Goal: Task Accomplishment & Management: Manage account settings

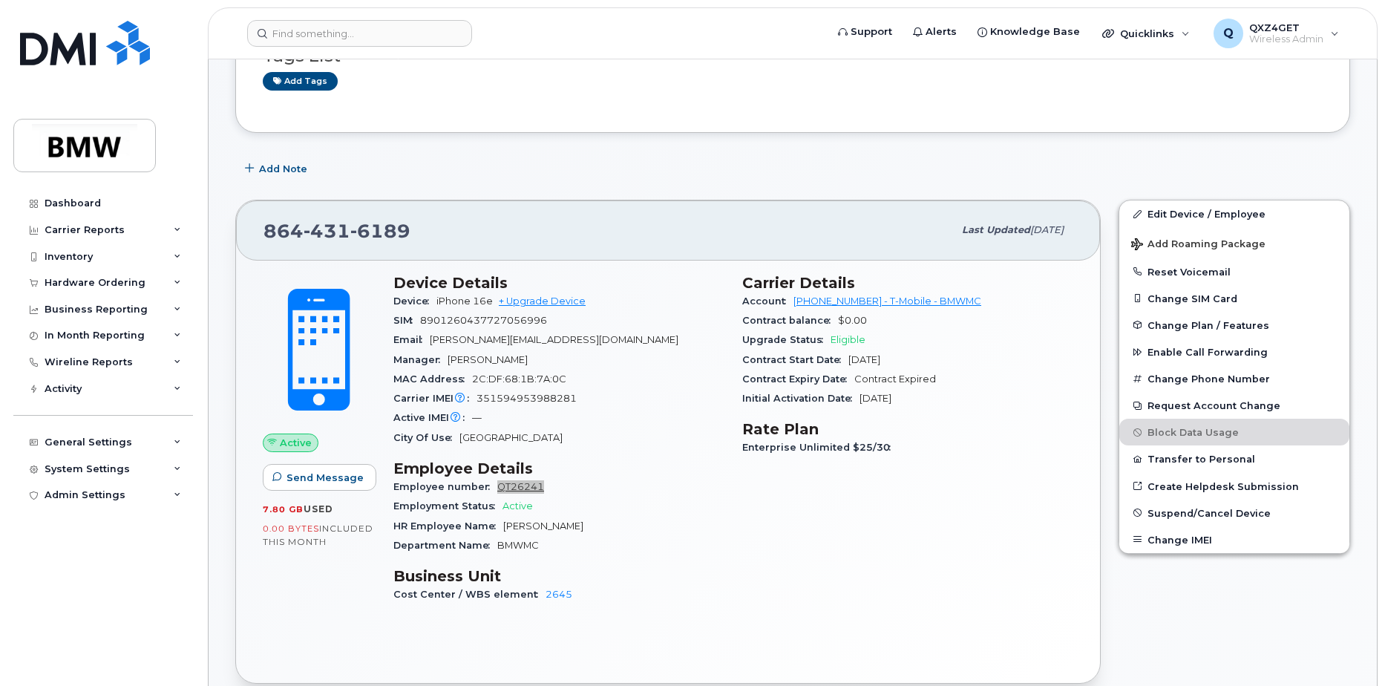
scroll to position [148, 0]
click at [340, 30] on input at bounding box center [359, 33] width 225 height 27
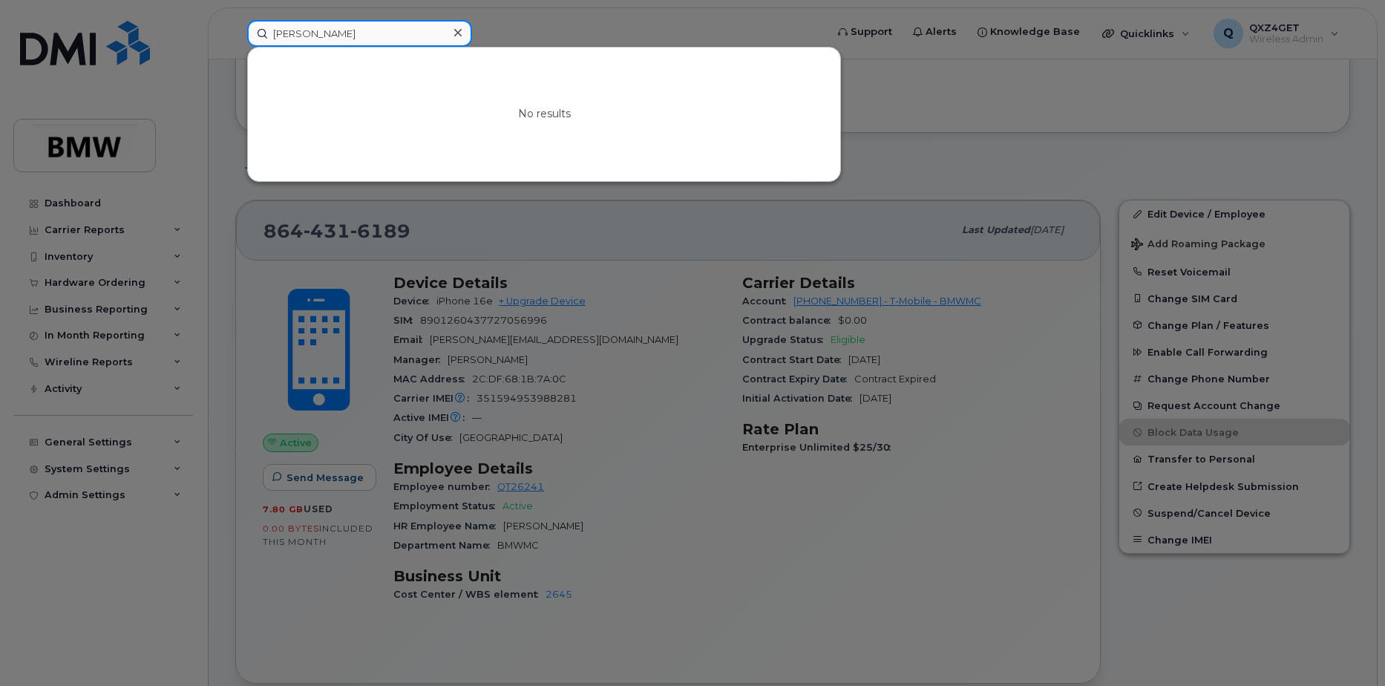
drag, startPoint x: 340, startPoint y: 33, endPoint x: 269, endPoint y: 27, distance: 70.8
click at [269, 27] on input "jose xavier" at bounding box center [359, 33] width 225 height 27
drag, startPoint x: 315, startPoint y: 49, endPoint x: 322, endPoint y: 24, distance: 25.4
click at [322, 24] on input "jose xavier" at bounding box center [359, 33] width 225 height 27
drag, startPoint x: 332, startPoint y: 35, endPoint x: 273, endPoint y: 27, distance: 59.1
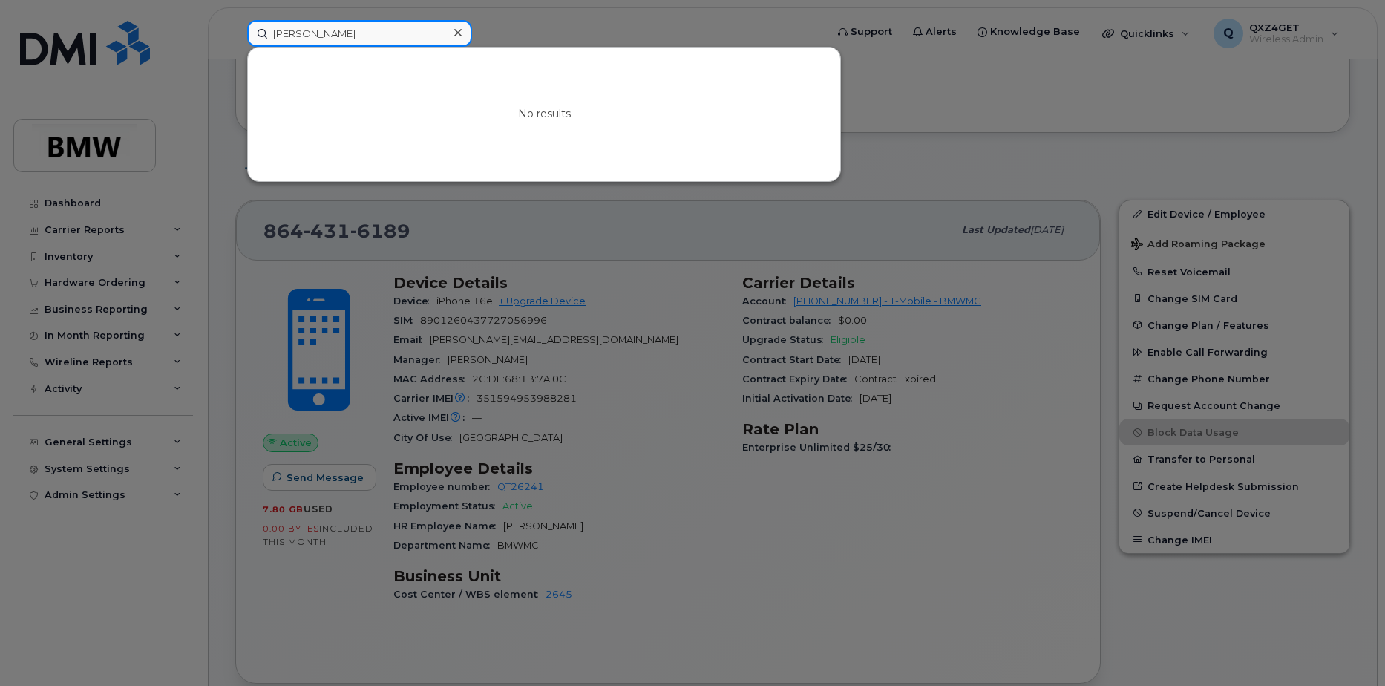
click at [273, 27] on input "jose xavier" at bounding box center [359, 33] width 225 height 27
click at [335, 34] on input "jose xavier" at bounding box center [359, 33] width 225 height 27
drag, startPoint x: 335, startPoint y: 34, endPoint x: 253, endPoint y: 36, distance: 81.7
click at [253, 36] on input "jose xavier" at bounding box center [359, 33] width 225 height 27
paste input "[PERSON_NAME][EMAIL_ADDRESS][PERSON_NAME][DOMAIN_NAME]"
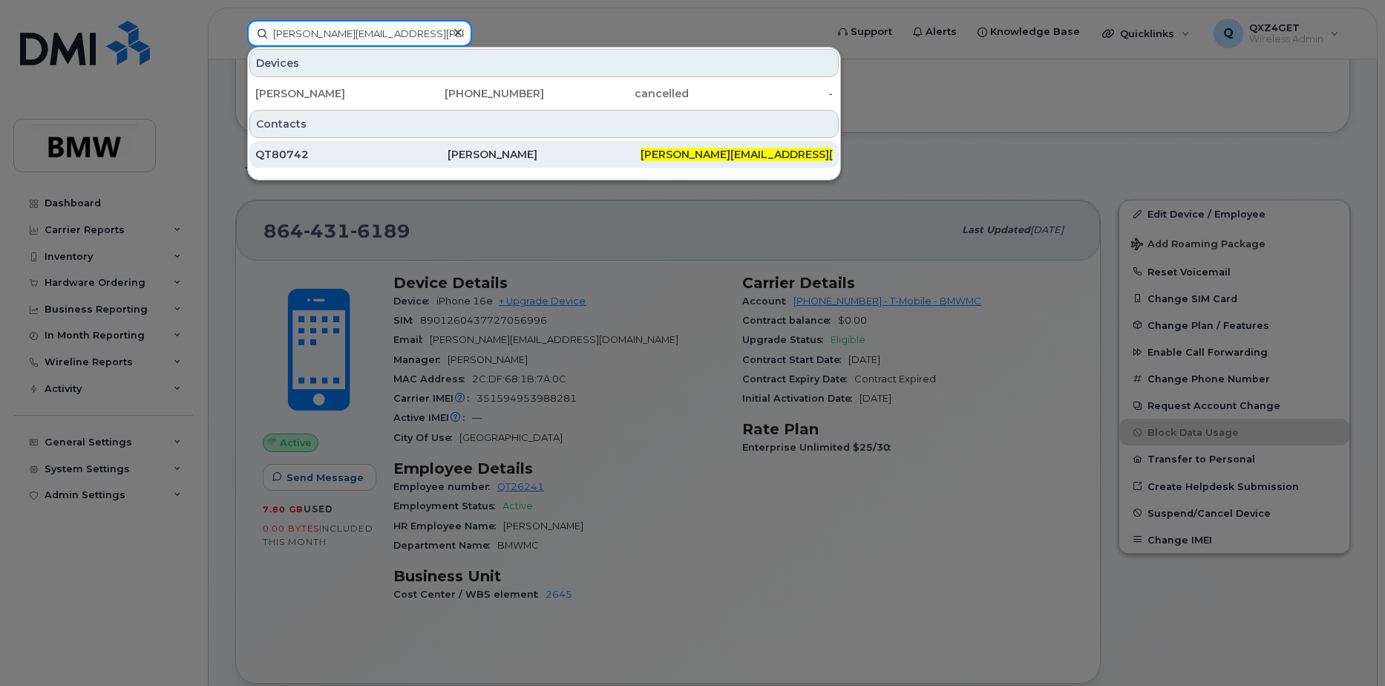
type input "[PERSON_NAME][EMAIL_ADDRESS][PERSON_NAME][DOMAIN_NAME]"
click at [278, 158] on div "QT80742" at bounding box center [351, 154] width 192 height 15
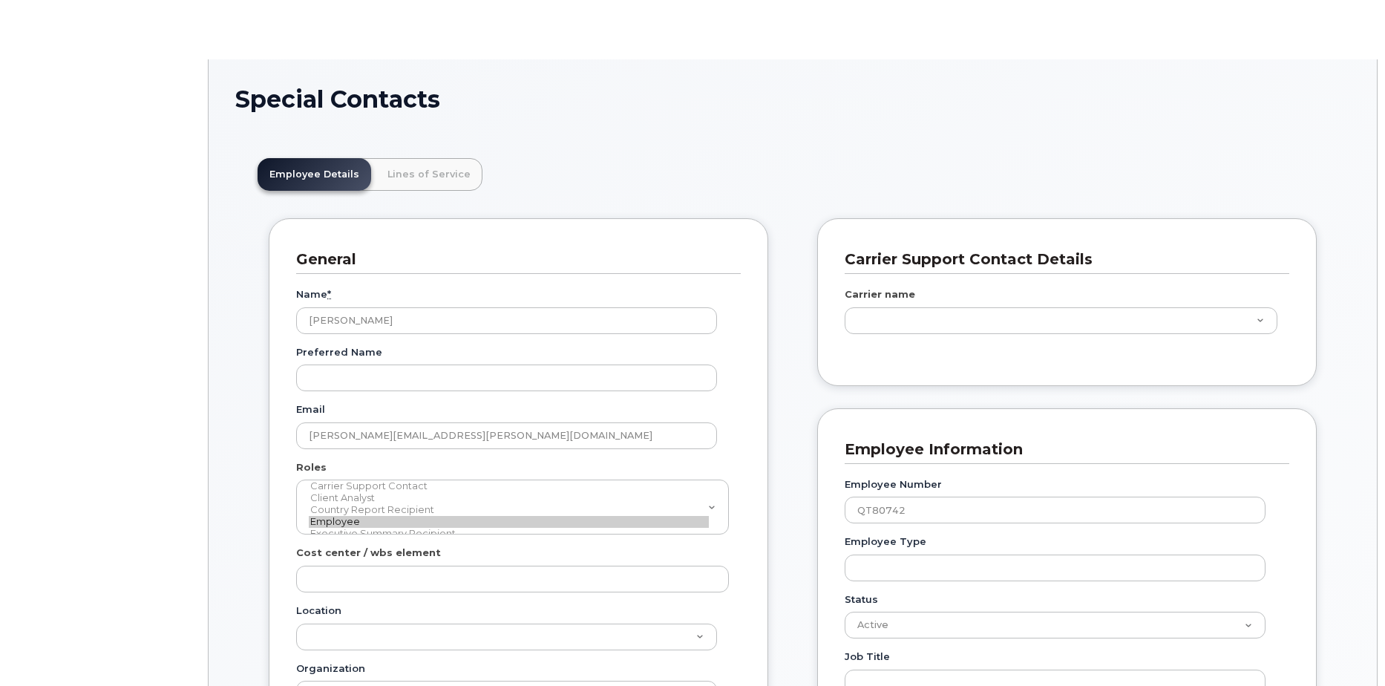
type input "14966705"
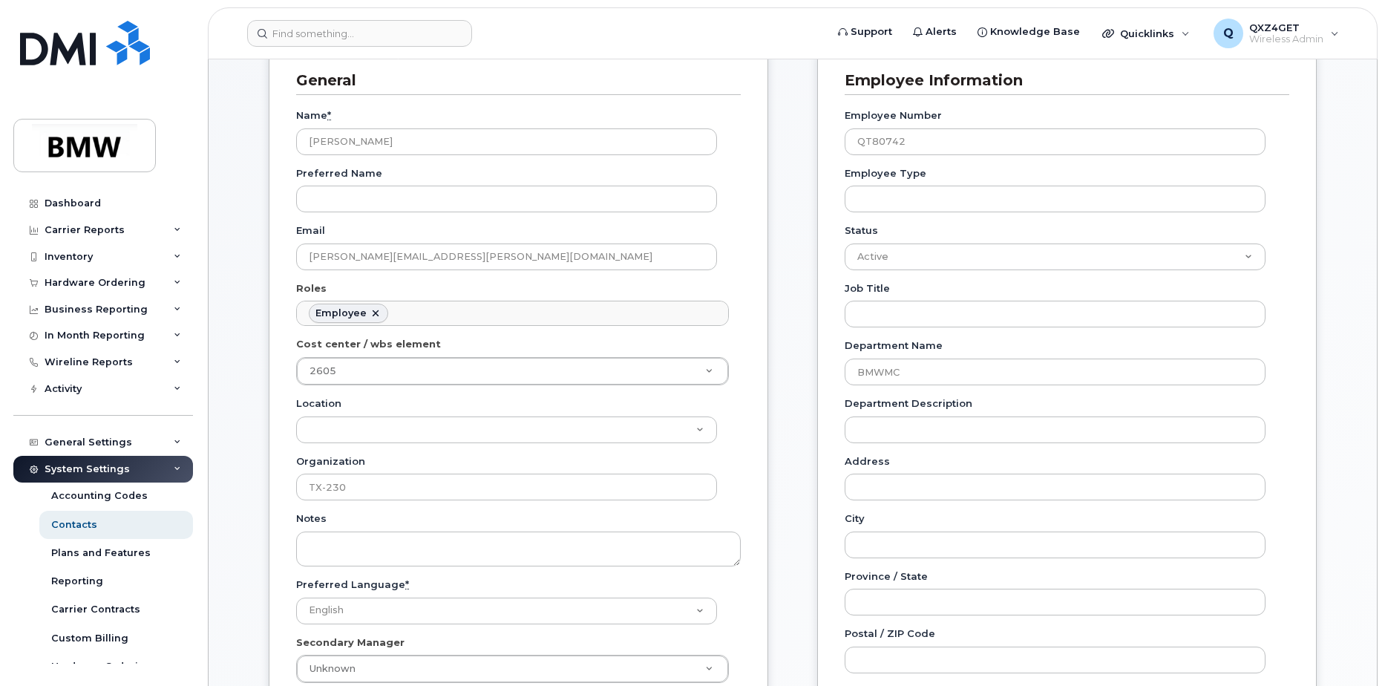
scroll to position [148, 0]
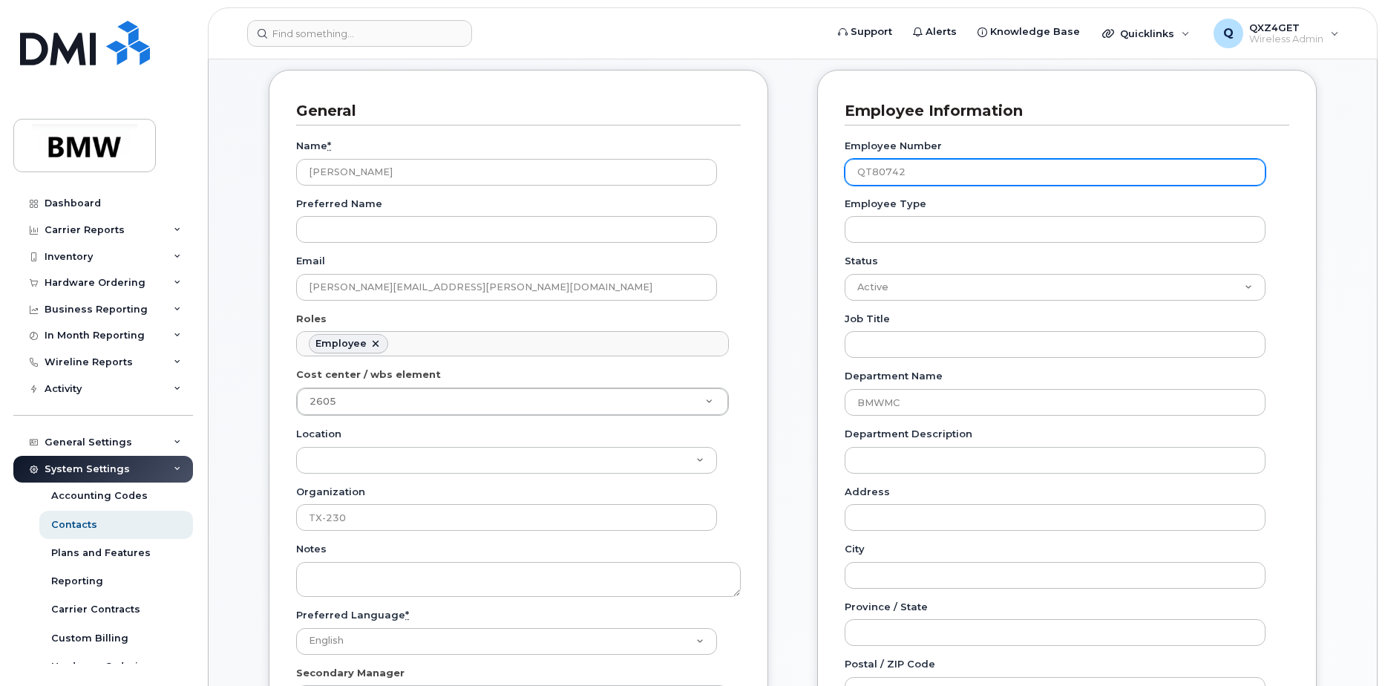
drag, startPoint x: 930, startPoint y: 171, endPoint x: 858, endPoint y: 171, distance: 72.0
click at [858, 171] on input "QT80742" at bounding box center [1055, 172] width 421 height 27
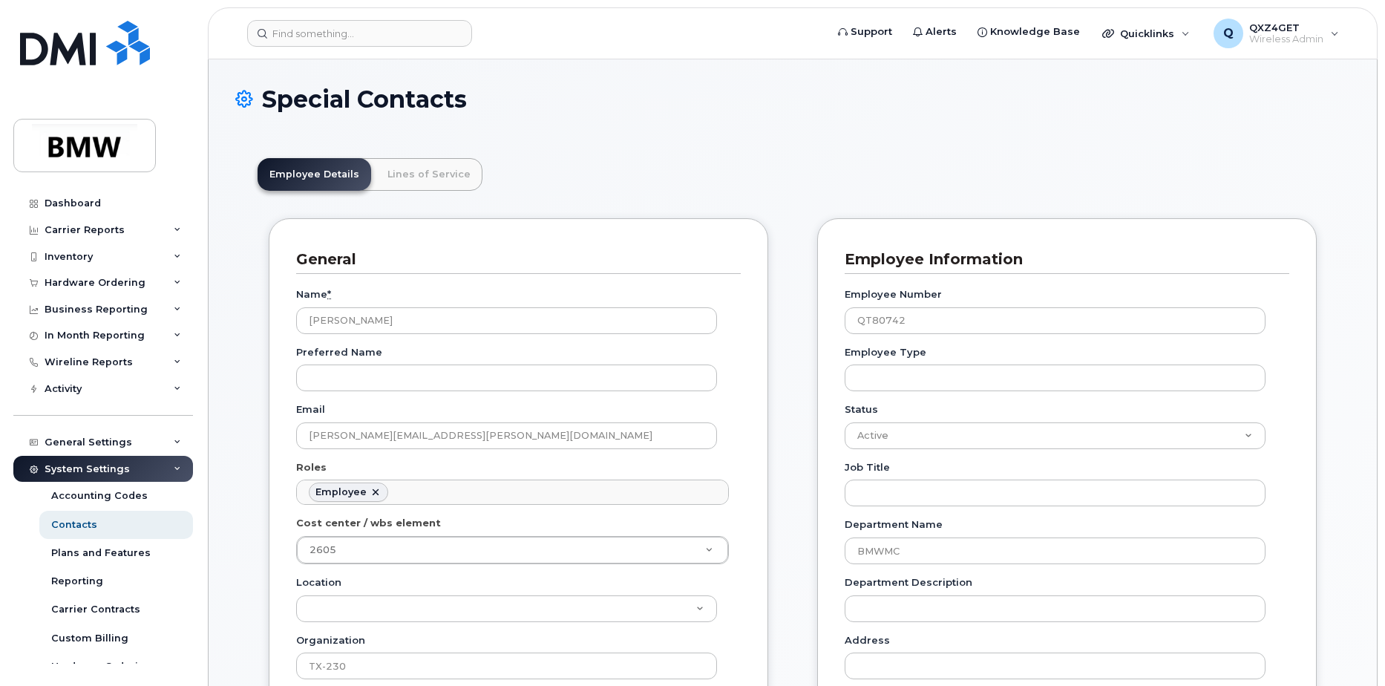
scroll to position [82, 0]
